Goal: Task Accomplishment & Management: Use online tool/utility

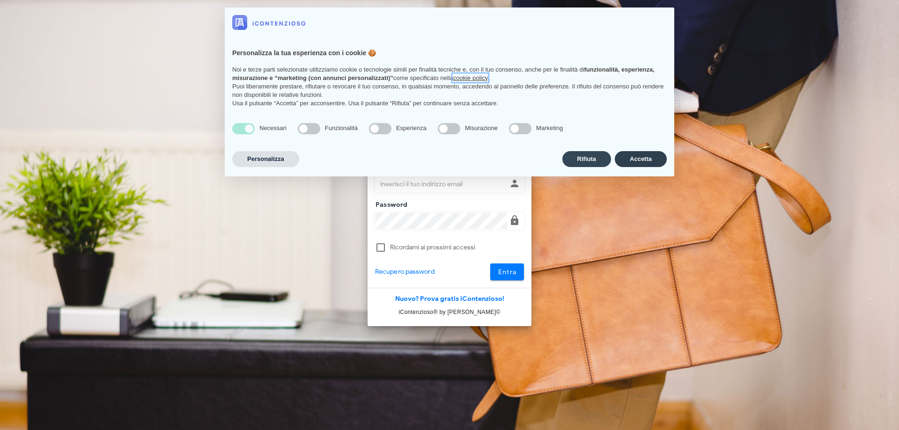
type input "p.rizza@studioassociatoadrev.it"
click at [648, 165] on button "Accetta" at bounding box center [641, 159] width 52 height 16
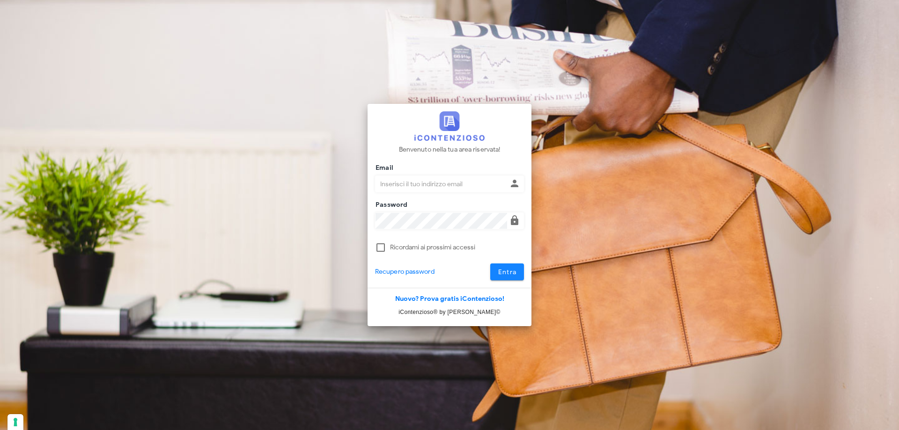
type input "[PERSON_NAME][EMAIL_ADDRESS][DOMAIN_NAME]"
click at [520, 275] on button "Entra" at bounding box center [507, 272] width 34 height 17
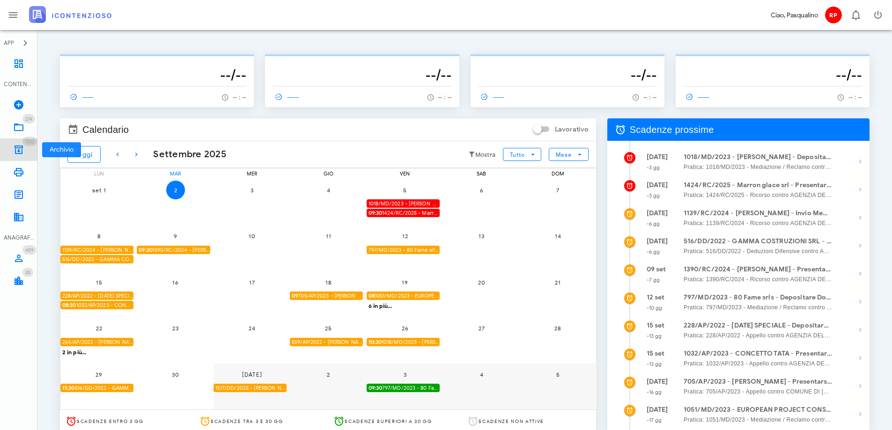
click at [22, 146] on icon at bounding box center [18, 149] width 11 height 11
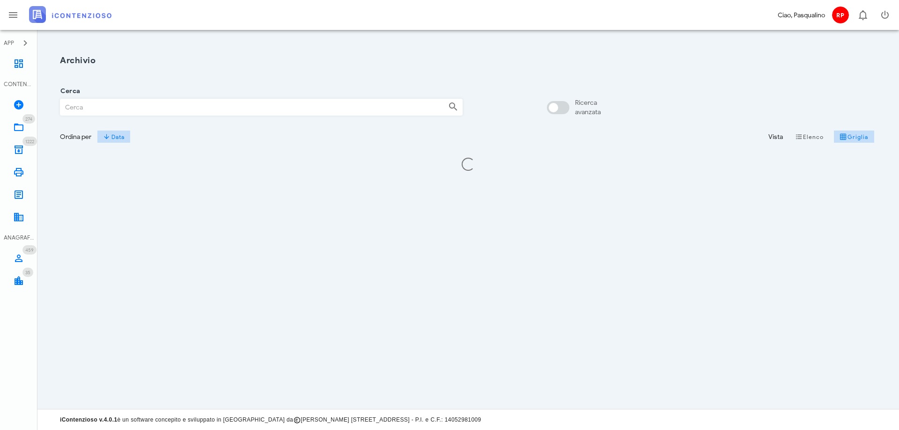
click at [79, 112] on input "Cerca" at bounding box center [250, 107] width 380 height 16
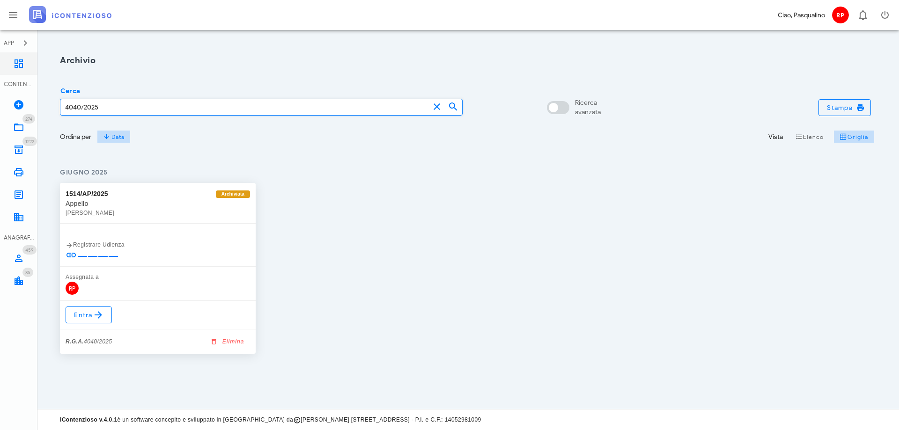
type input "4040/2025"
click at [94, 313] on icon at bounding box center [98, 315] width 11 height 11
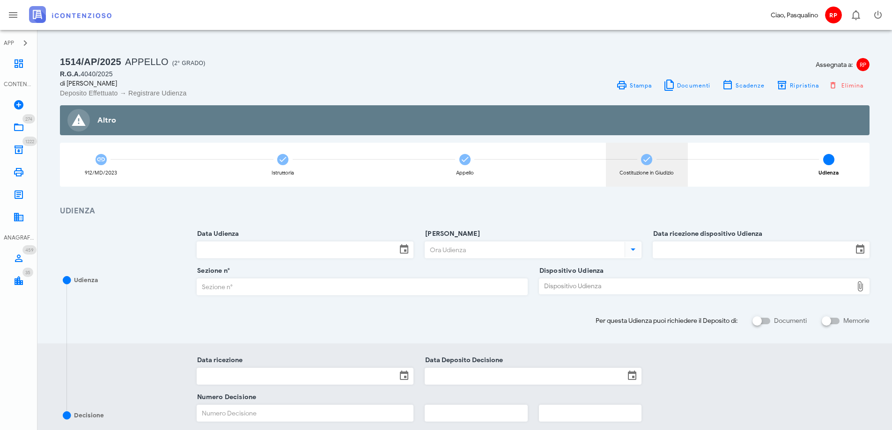
click at [625, 169] on div "Costituzione in Giudizio" at bounding box center [647, 165] width 82 height 44
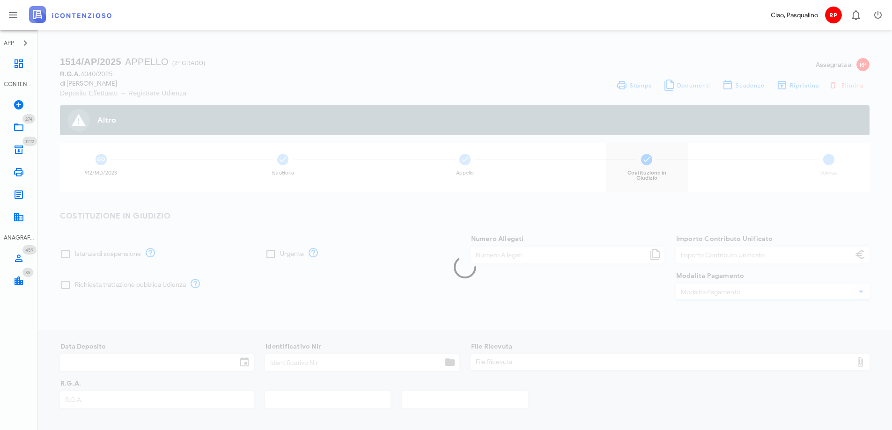
type input "120,00"
type input "30/06/2025"
type input "326"
type input "4040"
type input "2025"
